Goal: Obtain resource: Download file/media

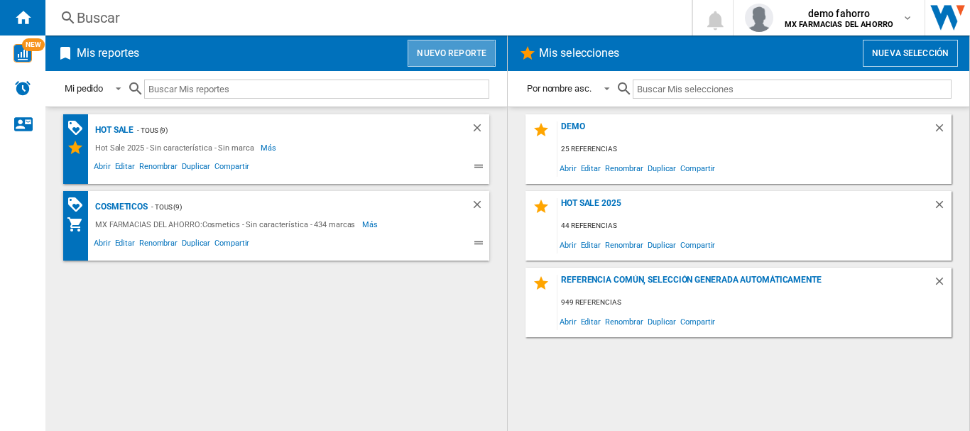
click at [453, 50] on button "Nuevo reporte" at bounding box center [452, 53] width 88 height 27
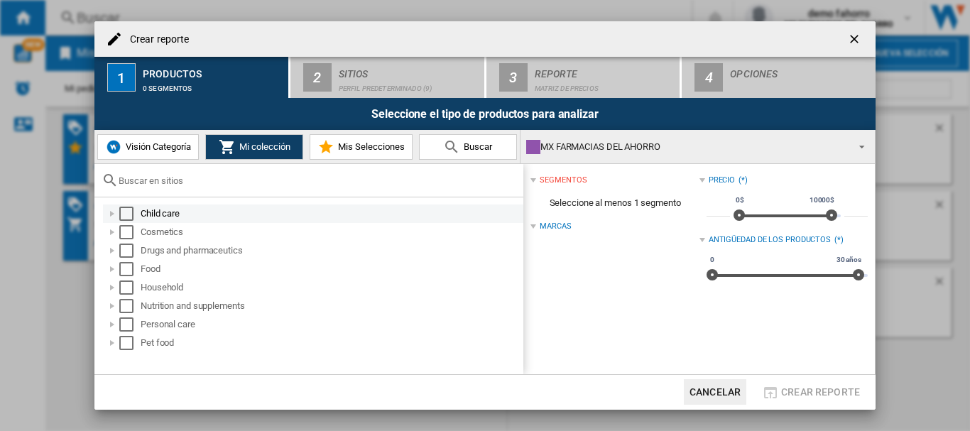
click at [131, 212] on div "Select" at bounding box center [126, 214] width 14 height 14
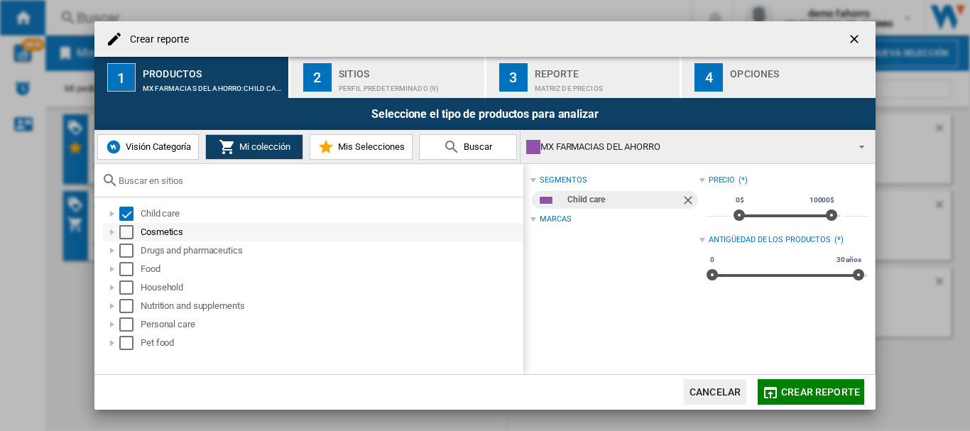
click at [131, 234] on div "Select" at bounding box center [126, 232] width 14 height 14
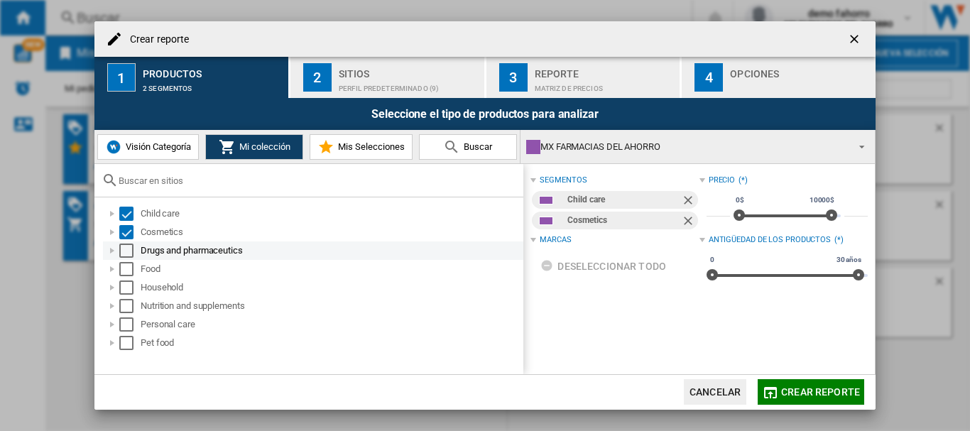
click at [131, 249] on div "Select" at bounding box center [126, 251] width 14 height 14
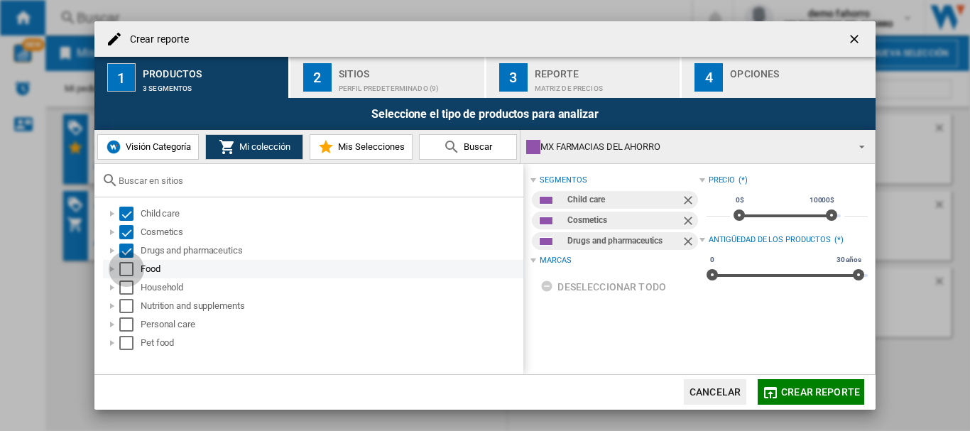
click at [129, 271] on div "Select" at bounding box center [126, 269] width 14 height 14
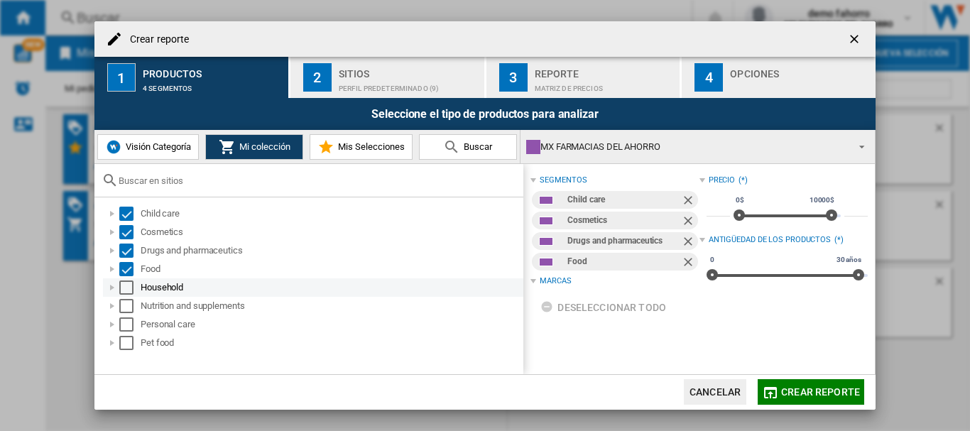
drag, startPoint x: 127, startPoint y: 294, endPoint x: 125, endPoint y: 314, distance: 20.0
click at [126, 295] on div "Household" at bounding box center [313, 287] width 420 height 18
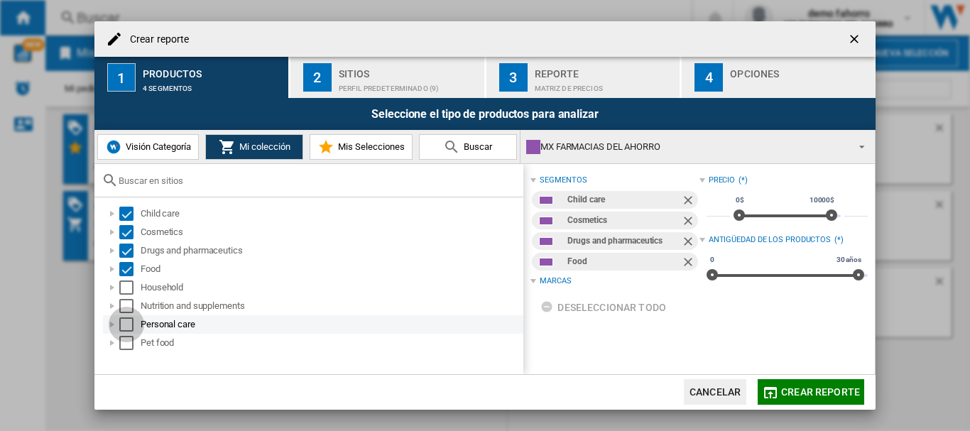
click at [123, 322] on div "Select" at bounding box center [126, 324] width 14 height 14
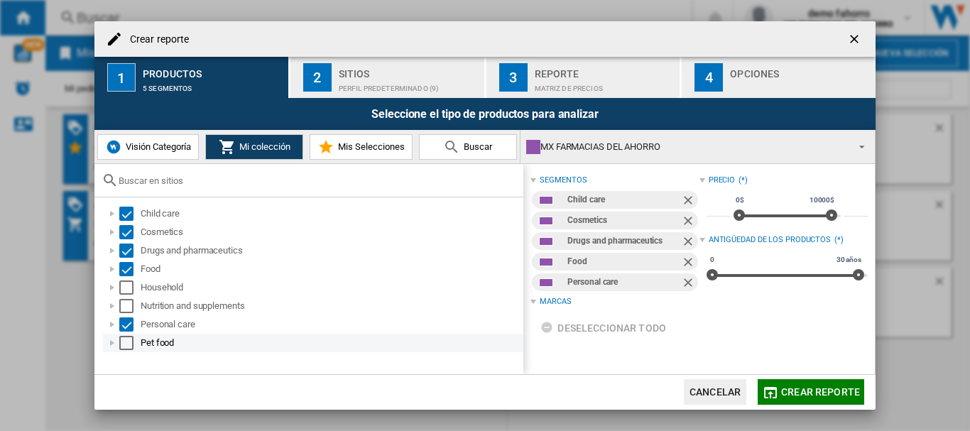
click at [125, 348] on div "Select" at bounding box center [126, 343] width 14 height 14
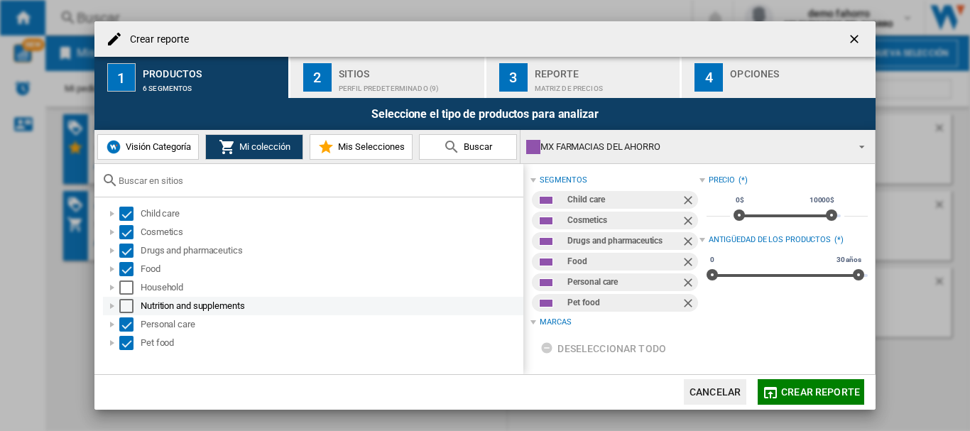
click at [126, 310] on div "Select" at bounding box center [126, 306] width 14 height 14
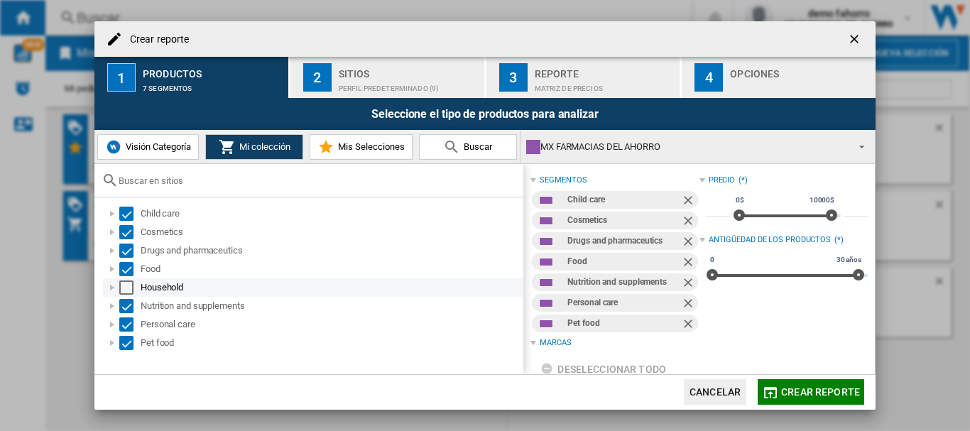
click at [130, 291] on div "Select" at bounding box center [126, 288] width 14 height 14
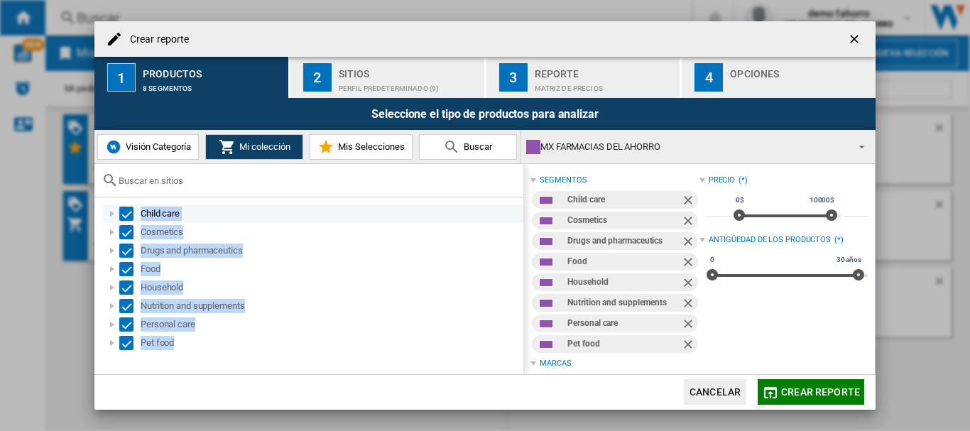
drag, startPoint x: 207, startPoint y: 343, endPoint x: 141, endPoint y: 217, distance: 142.0
click at [141, 217] on ol "Child care Cosmetics Drugs and pharmaceutics Food Household Nutrition and suppl…" at bounding box center [313, 279] width 422 height 148
copy ol "Child care Cosmetics Drugs and pharmaceutics Food Household Nutrition and suppl…"
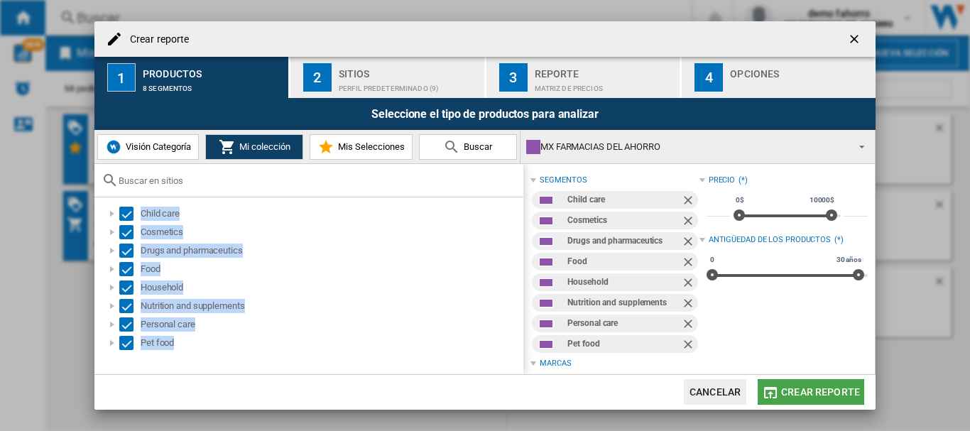
click at [819, 392] on span "Crear reporte" at bounding box center [820, 391] width 79 height 11
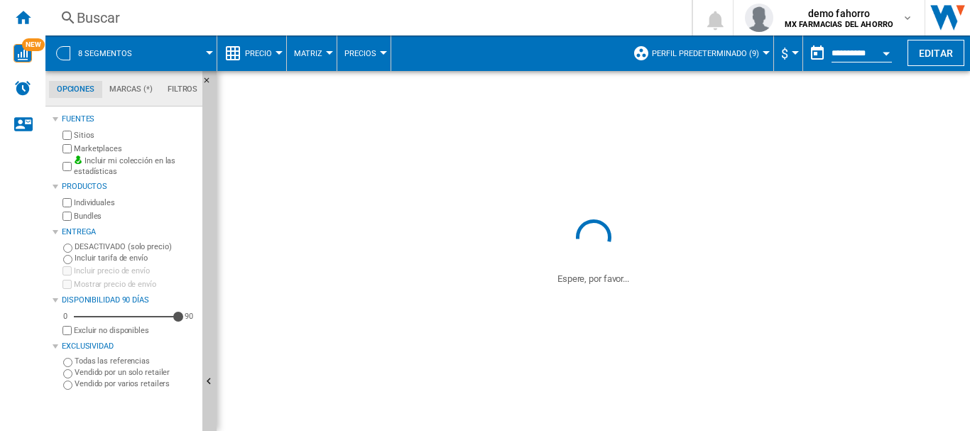
click at [718, 63] on button "Perfil predeterminado (9)" at bounding box center [709, 54] width 114 height 36
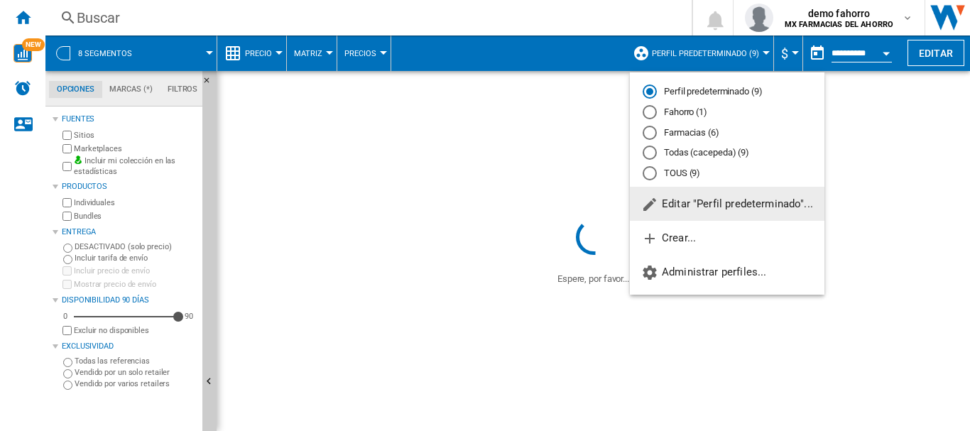
click at [680, 107] on md-radio-button "Fahorro (1)" at bounding box center [727, 112] width 169 height 13
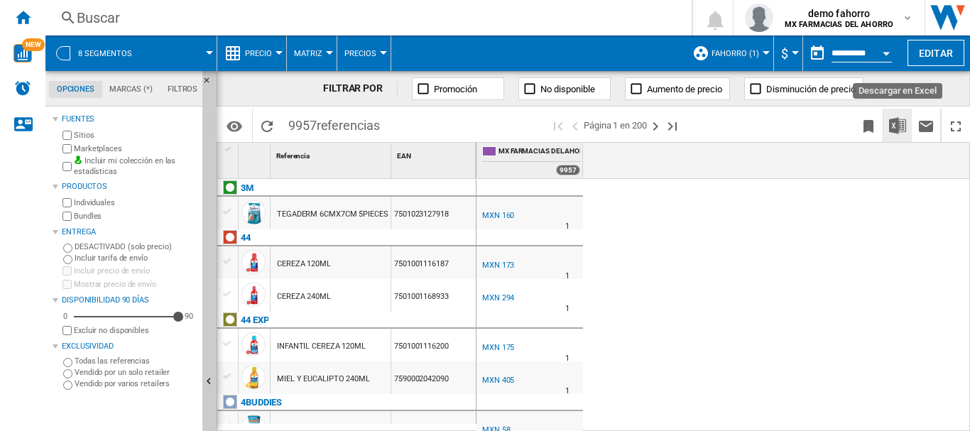
click at [898, 122] on img "Descargar en Excel" at bounding box center [897, 125] width 17 height 17
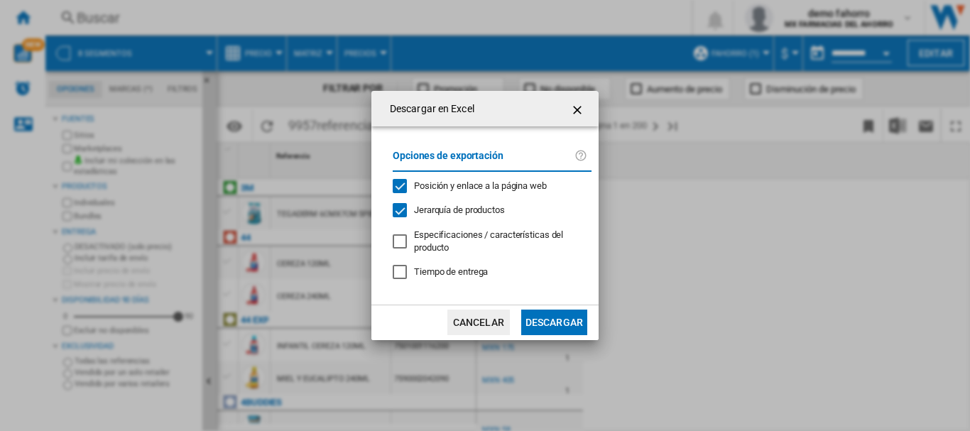
click at [490, 219] on div "Opciones de exportación Posición y enlace a la página web Jerarquía de producto…" at bounding box center [492, 215] width 213 height 149
drag, startPoint x: 490, startPoint y: 212, endPoint x: 498, endPoint y: 184, distance: 29.5
click at [489, 210] on span "Jerarquía de productos" at bounding box center [459, 210] width 91 height 11
click at [499, 180] on span "Posición y enlace a la página web" at bounding box center [480, 185] width 133 height 11
click at [537, 314] on button "Descargar" at bounding box center [554, 323] width 66 height 26
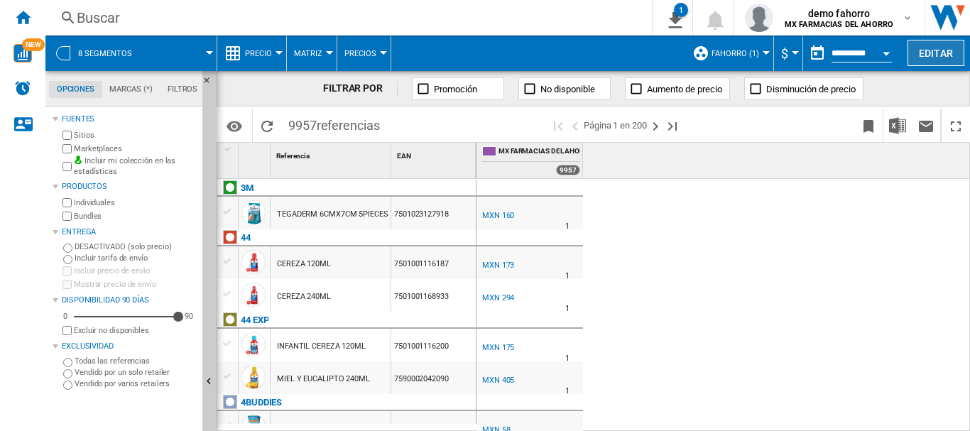
click at [931, 52] on button "Editar" at bounding box center [936, 53] width 57 height 26
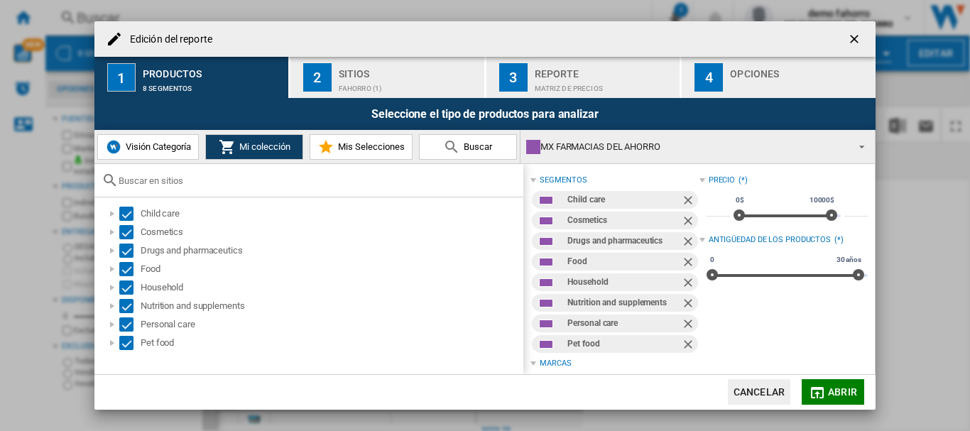
click at [328, 61] on button "2 [GEOGRAPHIC_DATA] (1)" at bounding box center [387, 77] width 195 height 41
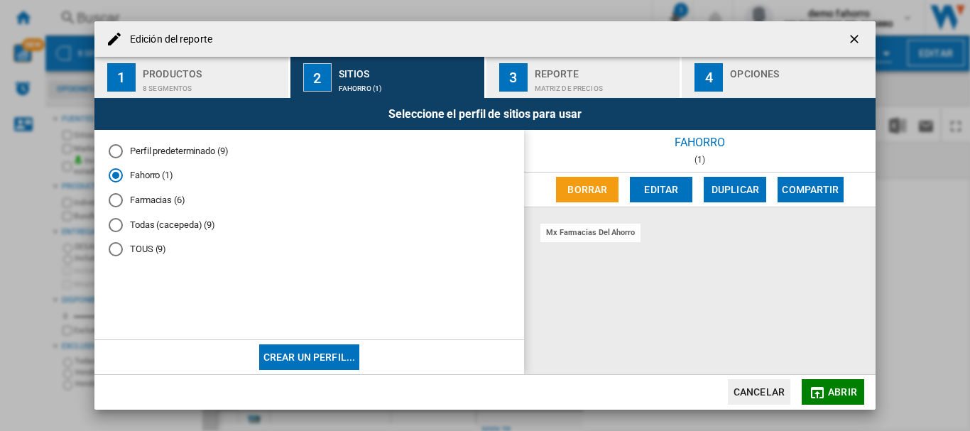
click at [528, 70] on button "3 Reporte Matriz de precios" at bounding box center [584, 77] width 195 height 41
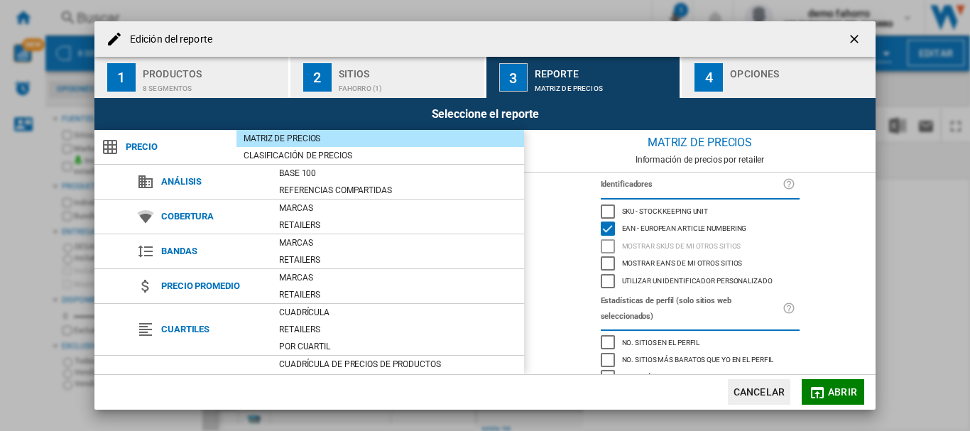
click at [604, 212] on div "SKU - Stock Keeping Unit" at bounding box center [608, 212] width 14 height 14
click at [841, 393] on span "Abrir" at bounding box center [842, 391] width 29 height 11
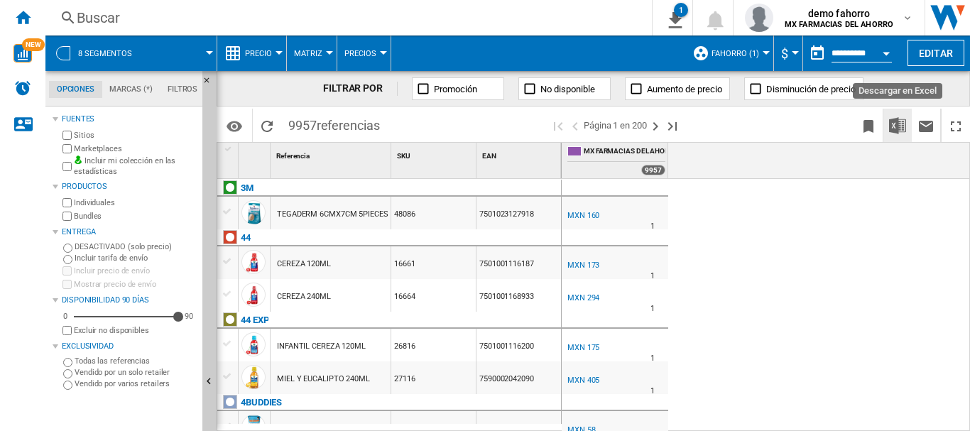
click at [896, 125] on img "Descargar en Excel" at bounding box center [897, 125] width 17 height 17
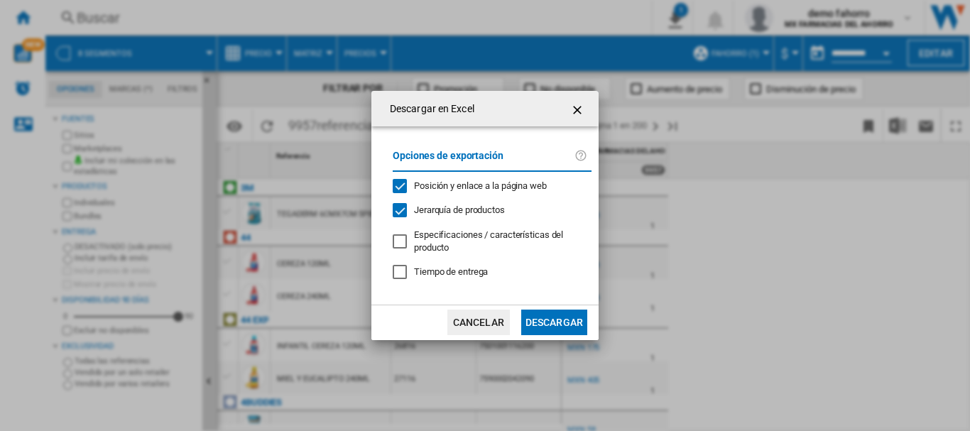
click at [553, 320] on button "Descargar" at bounding box center [554, 323] width 66 height 26
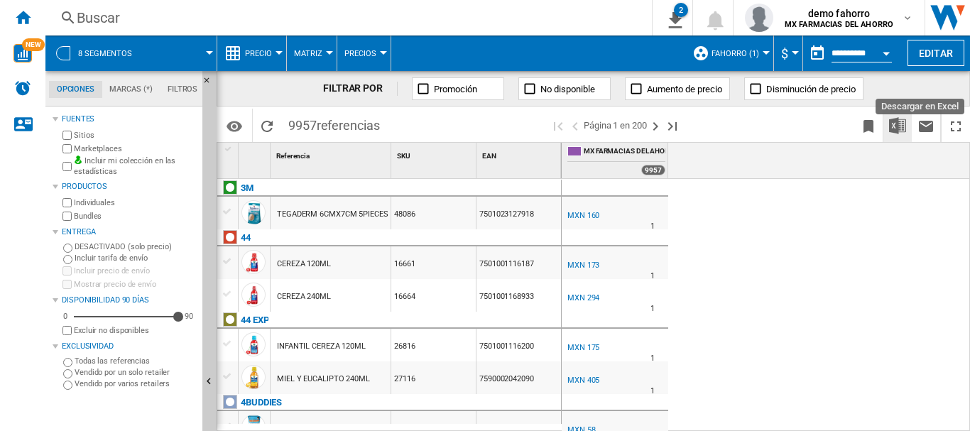
click at [904, 128] on img "Descargar en Excel" at bounding box center [897, 125] width 17 height 17
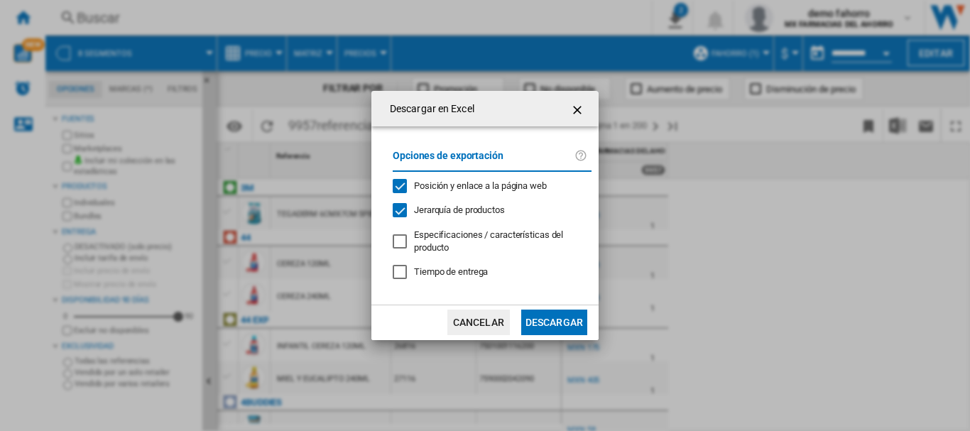
click at [491, 213] on span "Jerarquía de productos" at bounding box center [459, 210] width 91 height 11
